Goal: Transaction & Acquisition: Obtain resource

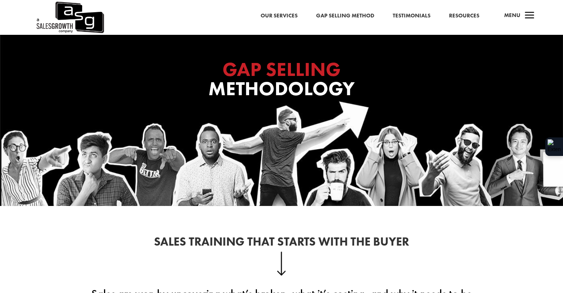
click at [312, 9] on div "Our Services Gap Selling Method Testimonials Resources a Menu" at bounding box center [281, 17] width 563 height 35
click at [333, 16] on link "Gap Selling Method" at bounding box center [345, 16] width 58 height 10
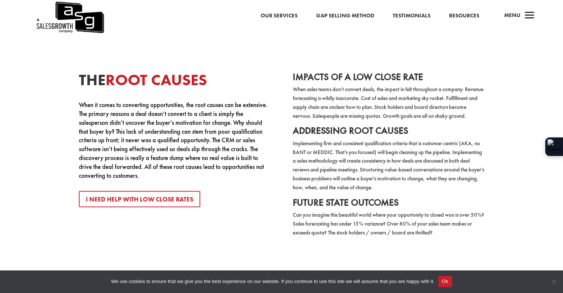
scroll to position [1408, 0]
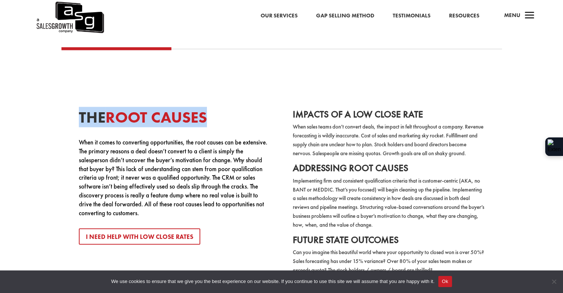
drag, startPoint x: 78, startPoint y: 114, endPoint x: 276, endPoint y: 93, distance: 199.3
click at [276, 93] on div "The Root Causes When it comes to converting opportunities, the root causes can …" at bounding box center [282, 177] width 519 height 214
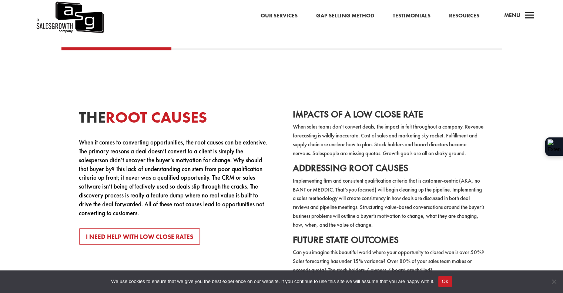
drag, startPoint x: 462, startPoint y: 86, endPoint x: 371, endPoint y: 84, distance: 91.1
click at [463, 85] on div "The Root Causes When it comes to converting opportunities, the root causes can …" at bounding box center [282, 177] width 519 height 214
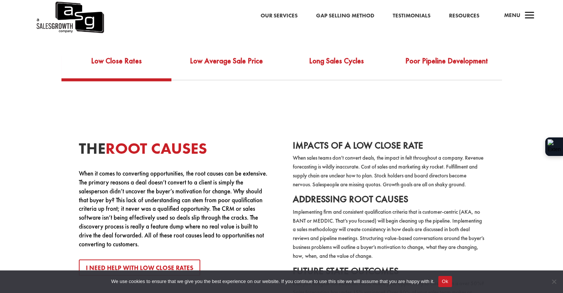
scroll to position [1333, 0]
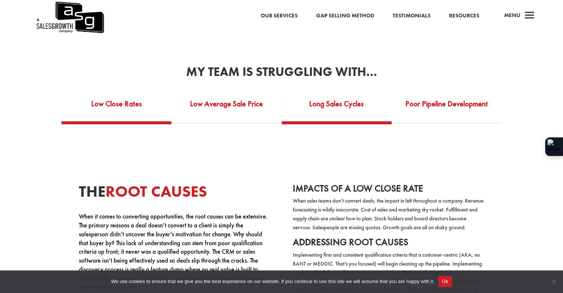
click at [332, 98] on link "Long Sales Cycles" at bounding box center [337, 109] width 110 height 26
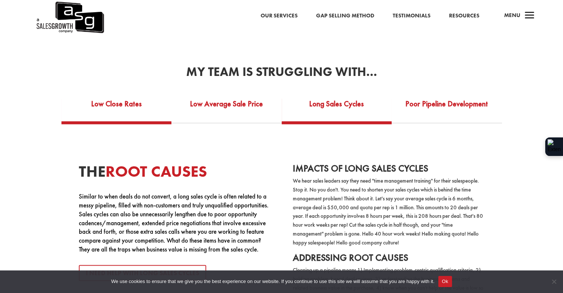
click at [126, 99] on link "Low Close Rates" at bounding box center [116, 109] width 110 height 26
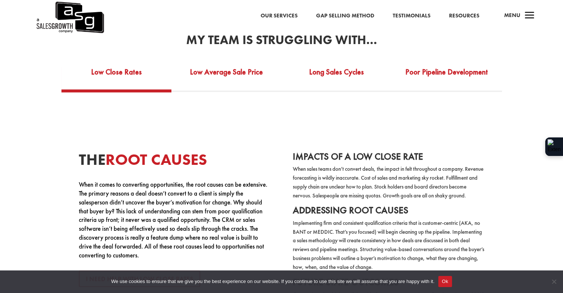
scroll to position [1370, 0]
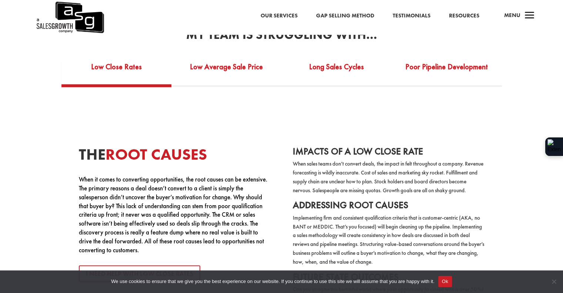
click at [510, 142] on div "The Root Causes When it comes to converting opportunities, the root causes can …" at bounding box center [282, 214] width 519 height 214
click at [487, 120] on div "The Root Causes When it comes to converting opportunities, the root causes can …" at bounding box center [282, 214] width 519 height 214
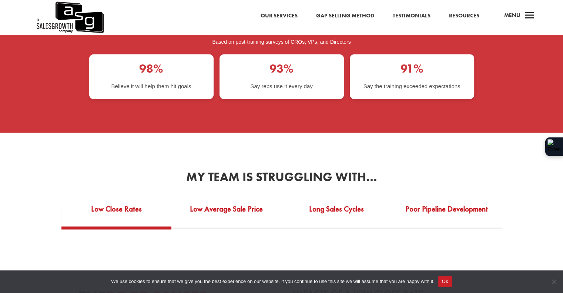
scroll to position [1222, 0]
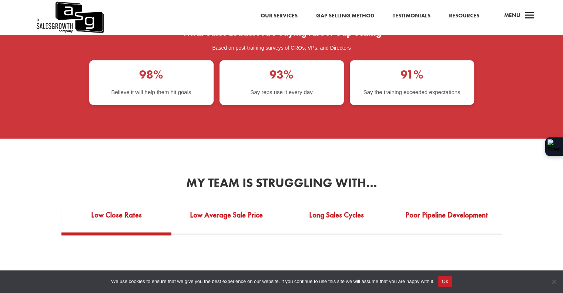
click at [331, 12] on link "Gap Selling Method" at bounding box center [345, 16] width 58 height 10
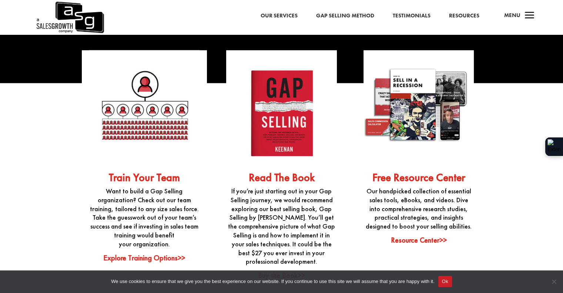
scroll to position [1704, 0]
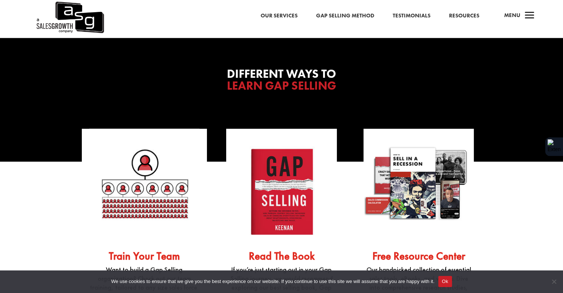
click at [466, 14] on link "Resources" at bounding box center [464, 16] width 30 height 10
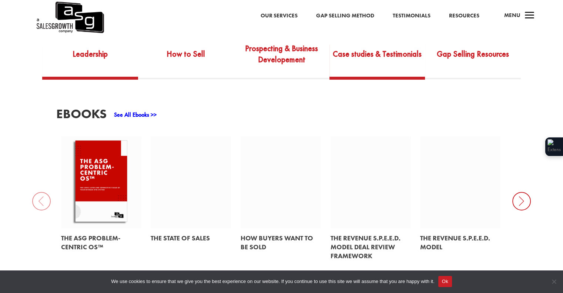
scroll to position [185, 0]
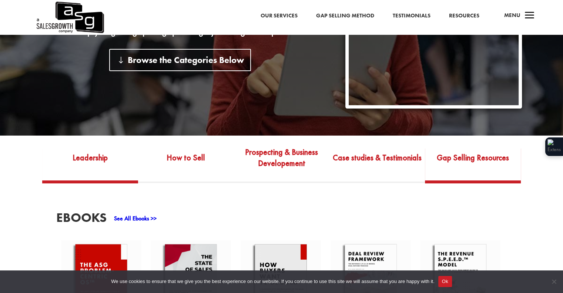
click at [462, 146] on link "Gap Selling Resources" at bounding box center [473, 163] width 96 height 35
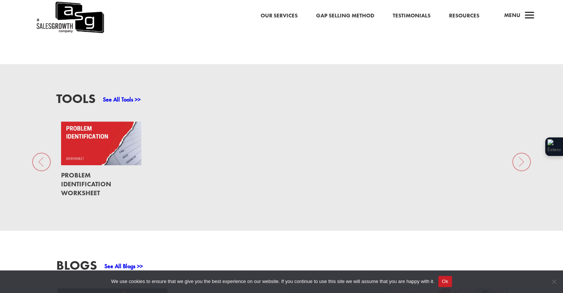
scroll to position [519, 0]
click at [92, 153] on link at bounding box center [101, 143] width 81 height 44
click at [92, 140] on link at bounding box center [101, 143] width 81 height 44
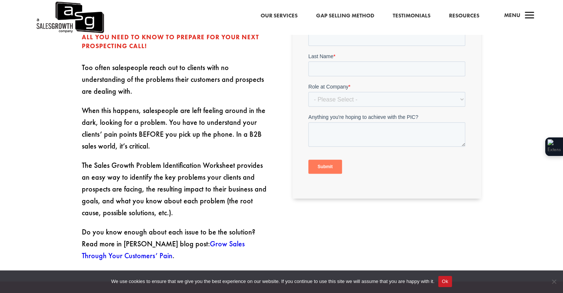
scroll to position [185, 0]
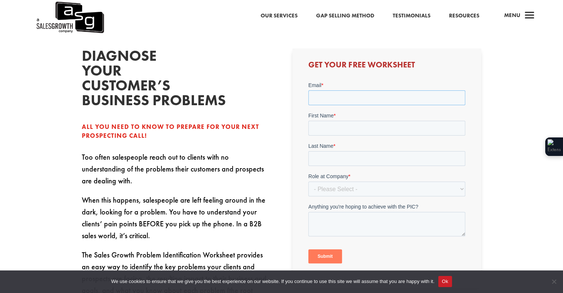
click at [340, 98] on input "Email *" at bounding box center [387, 97] width 157 height 15
type input "[PERSON_NAME][EMAIL_ADDRESS][PERSON_NAME][DOMAIN_NAME]"
type input "[PERSON_NAME]"
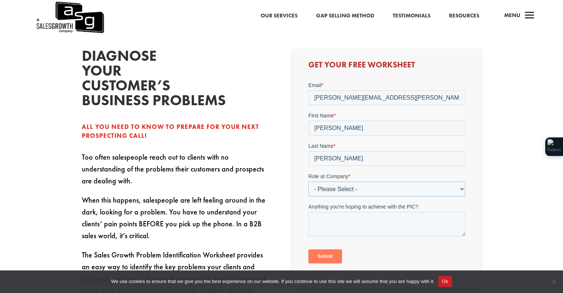
click at [359, 195] on select "- Please Select - C-Level (CRO, CSO, etc) Senior Leadership (VP of Sales, VP of…" at bounding box center [387, 188] width 157 height 15
select select "Director/Manager (Sales Director, Regional Sales Manager, etc)"
click at [309, 181] on select "- Please Select - C-Level (CRO, CSO, etc) Senior Leadership (VP of Sales, VP of…" at bounding box center [387, 188] width 157 height 15
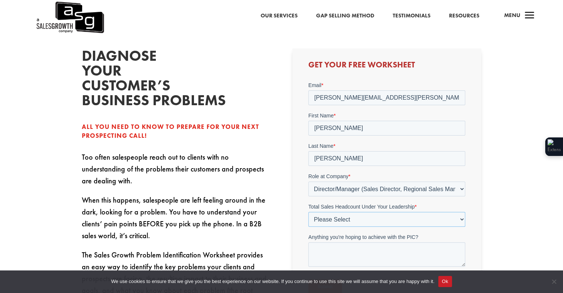
click at [342, 219] on select "Please Select Just Me 1-9 [PHONE_NUMBER] [PHONE_NUMBER]+" at bounding box center [387, 219] width 157 height 15
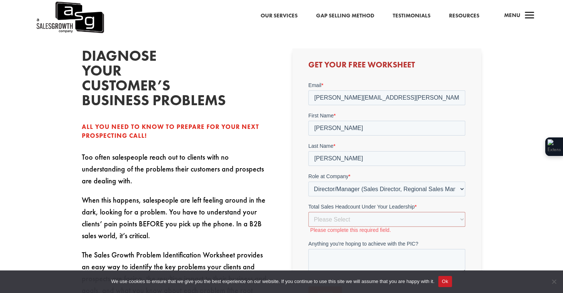
click at [559, 223] on div "Diagnose your customer’s business problems All you need to know to prepare for …" at bounding box center [281, 255] width 563 height 472
click at [364, 224] on select "Please Select Just Me 1-9 [PHONE_NUMBER] [PHONE_NUMBER]+" at bounding box center [387, 219] width 157 height 15
select select "50-99"
click at [309, 212] on select "Please Select Just Me 1-9 [PHONE_NUMBER] [PHONE_NUMBER]+" at bounding box center [387, 219] width 157 height 15
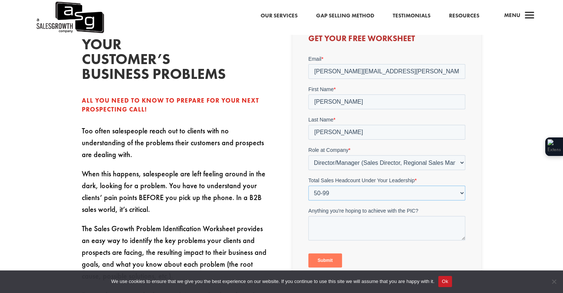
scroll to position [222, 0]
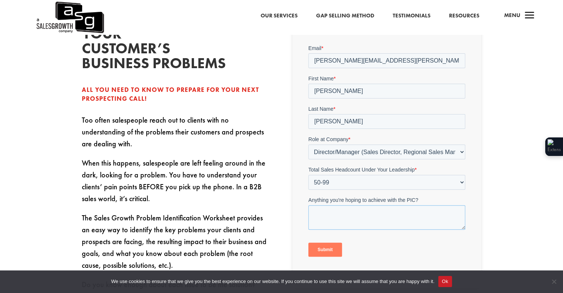
click at [377, 215] on textarea "Anything you're hoping to achieve with the PIC?" at bounding box center [387, 217] width 157 height 24
click at [330, 251] on input "Submit" at bounding box center [326, 250] width 34 height 14
click at [327, 245] on input "Submit" at bounding box center [326, 250] width 34 height 14
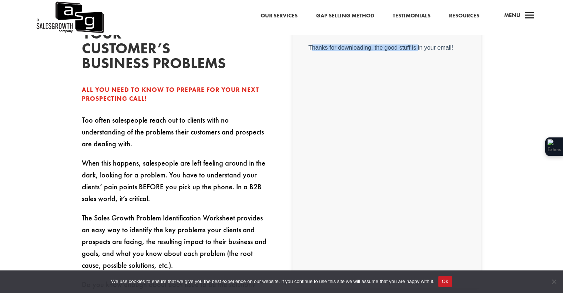
drag, startPoint x: 311, startPoint y: 48, endPoint x: 423, endPoint y: 46, distance: 111.9
click at [421, 46] on p "Thanks for downloading, the good stuff is in your email!" at bounding box center [387, 47] width 157 height 7
drag, startPoint x: 438, startPoint y: 46, endPoint x: 424, endPoint y: 53, distance: 15.7
click at [437, 48] on p "Thanks for downloading, the good stuff is in your email!" at bounding box center [387, 47] width 157 height 7
drag, startPoint x: 167, startPoint y: 137, endPoint x: 163, endPoint y: 138, distance: 4.8
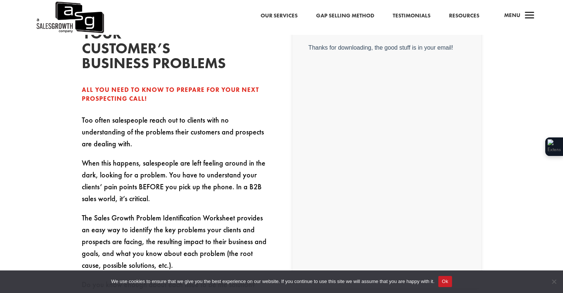
click at [166, 138] on p "Too often salespeople reach out to clients with no understanding of the problem…" at bounding box center [176, 135] width 189 height 43
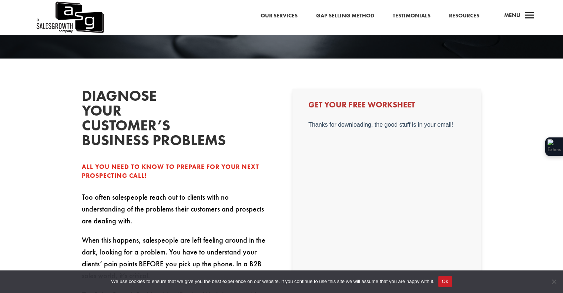
scroll to position [74, 0]
